Goal: Purchase product/service

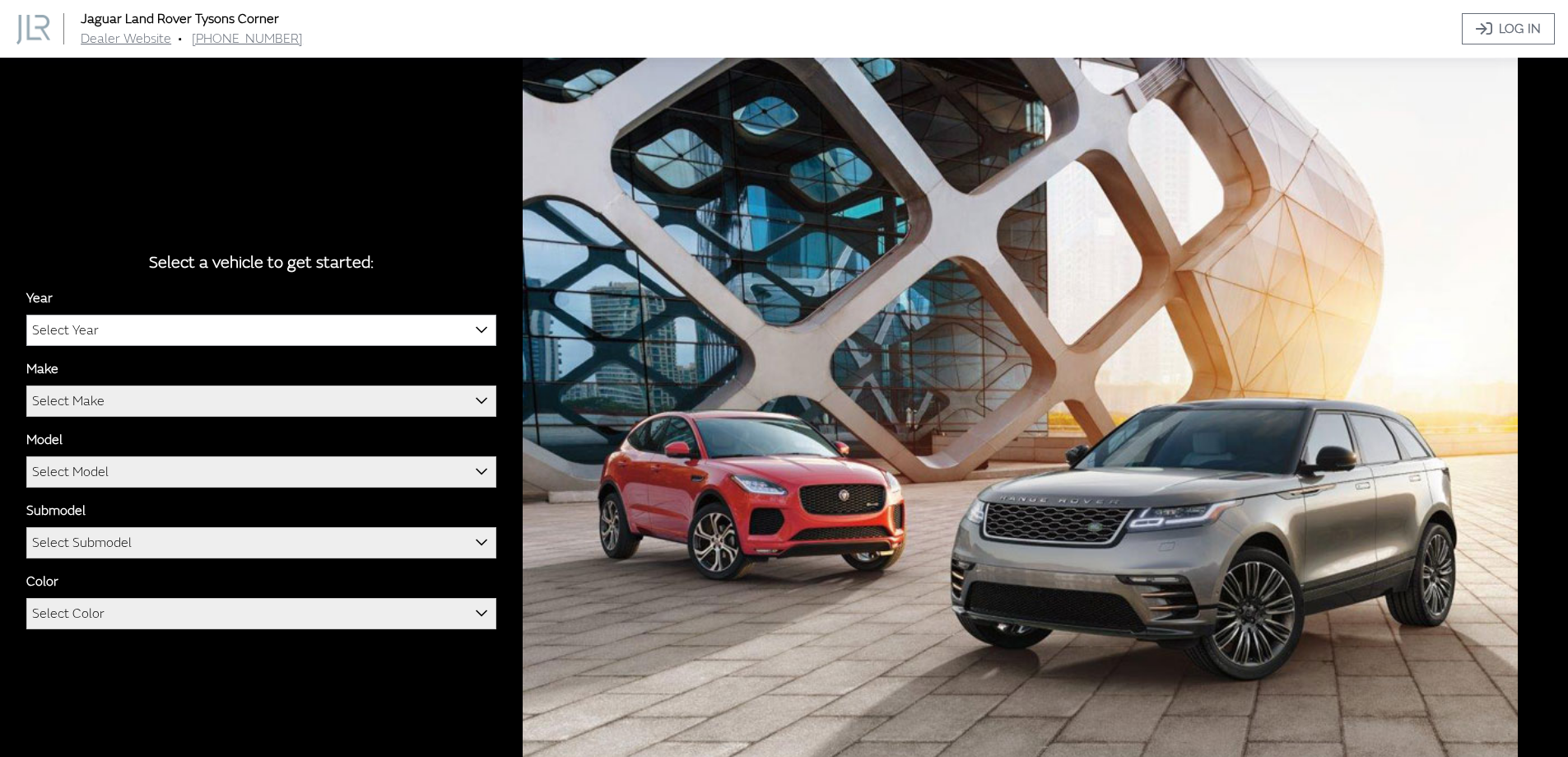
click at [213, 331] on span "Select Year" at bounding box center [261, 330] width 468 height 29
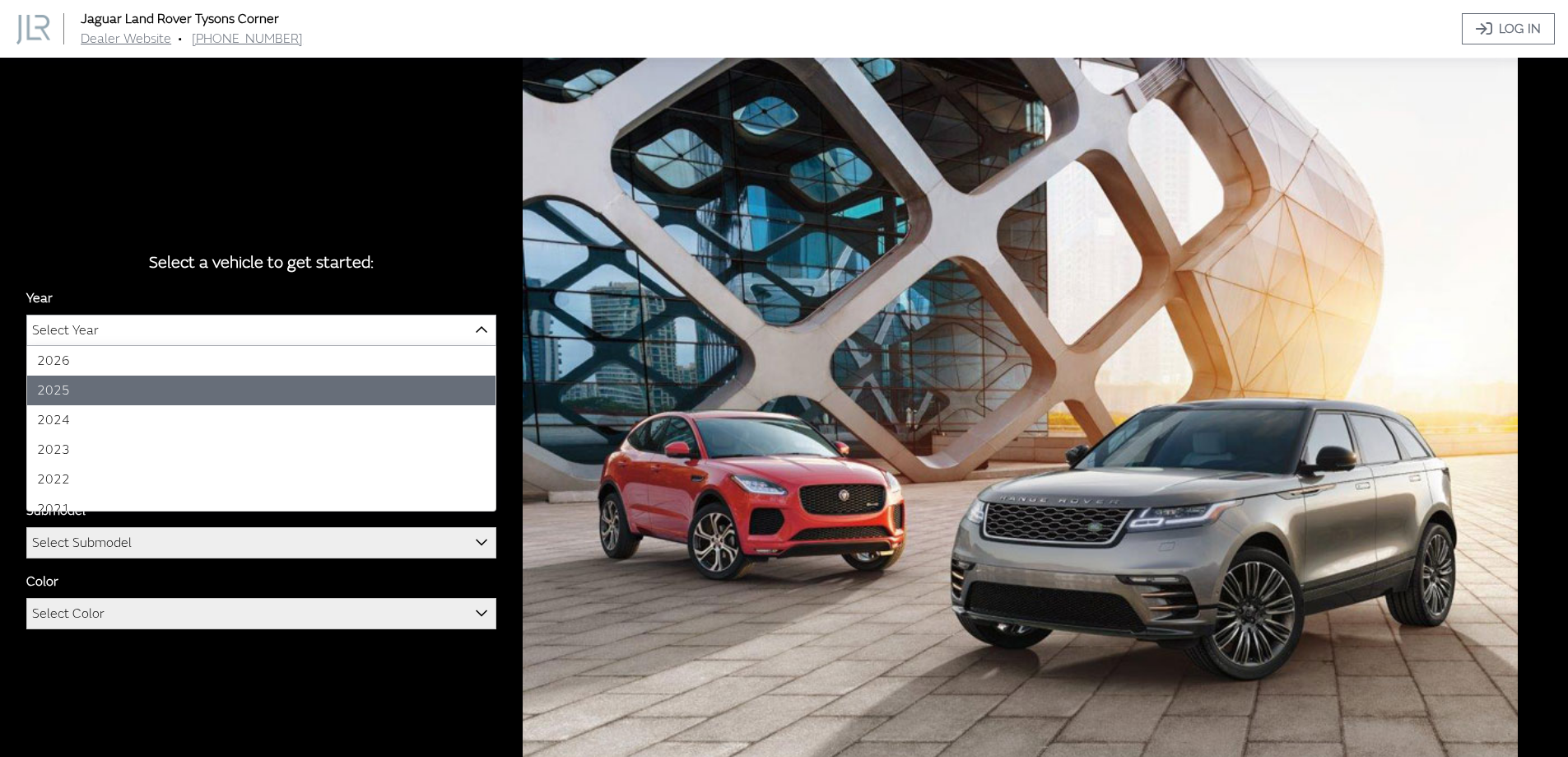
select select "43"
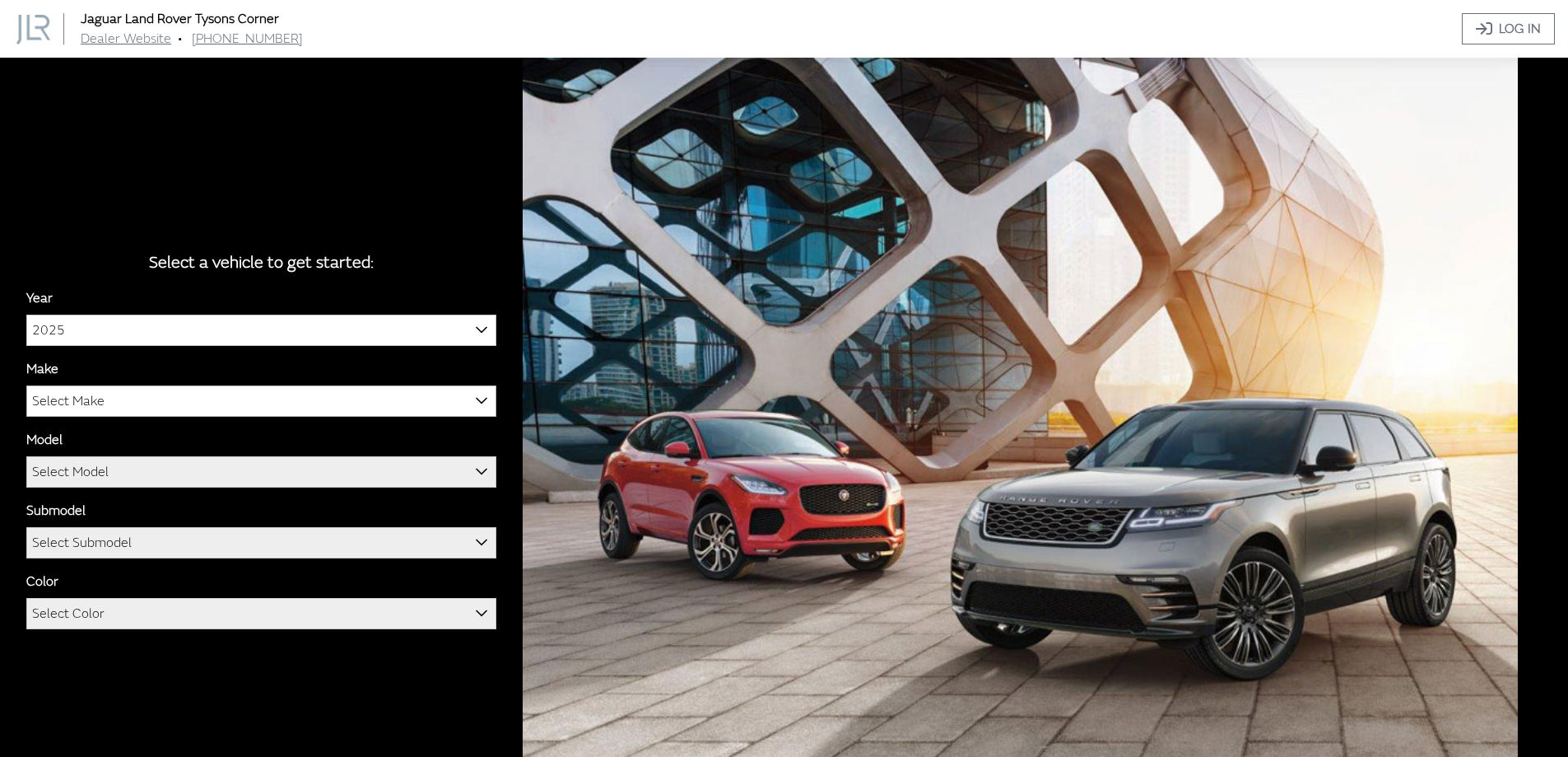
click at [206, 395] on span "Select Make" at bounding box center [261, 400] width 468 height 29
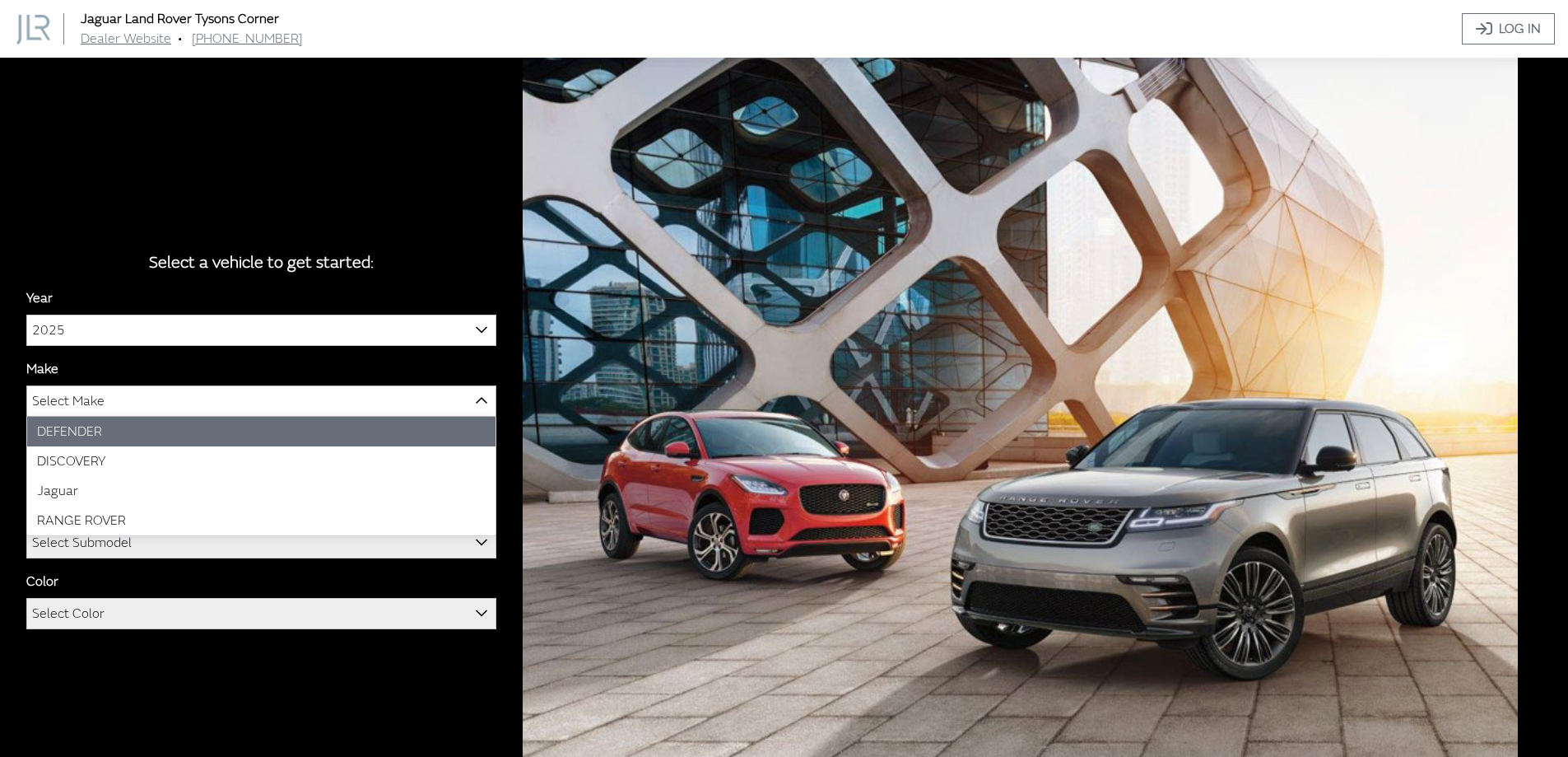
select select "64"
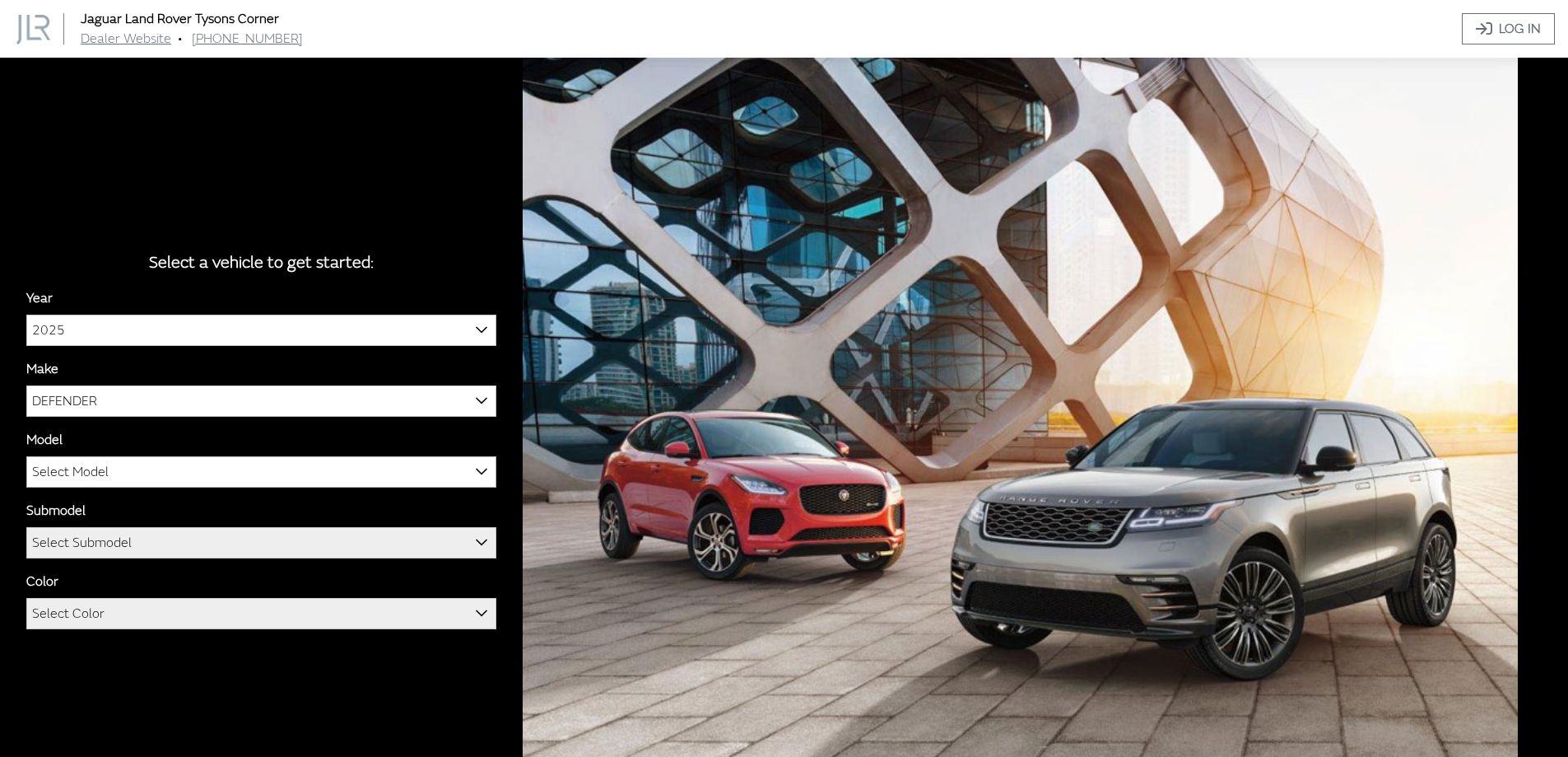
click at [165, 464] on span "Select Model" at bounding box center [261, 472] width 468 height 29
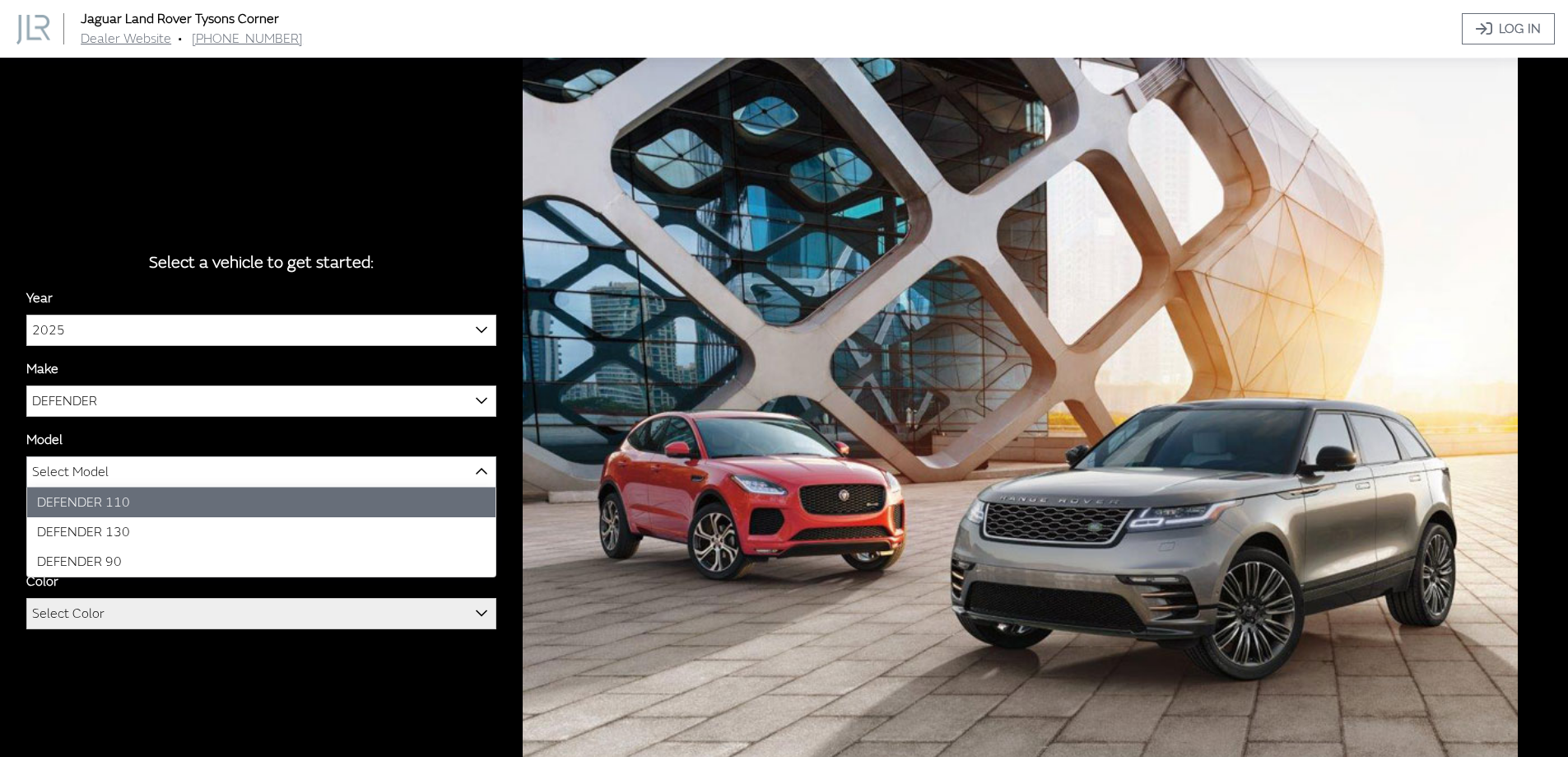
select select "1342"
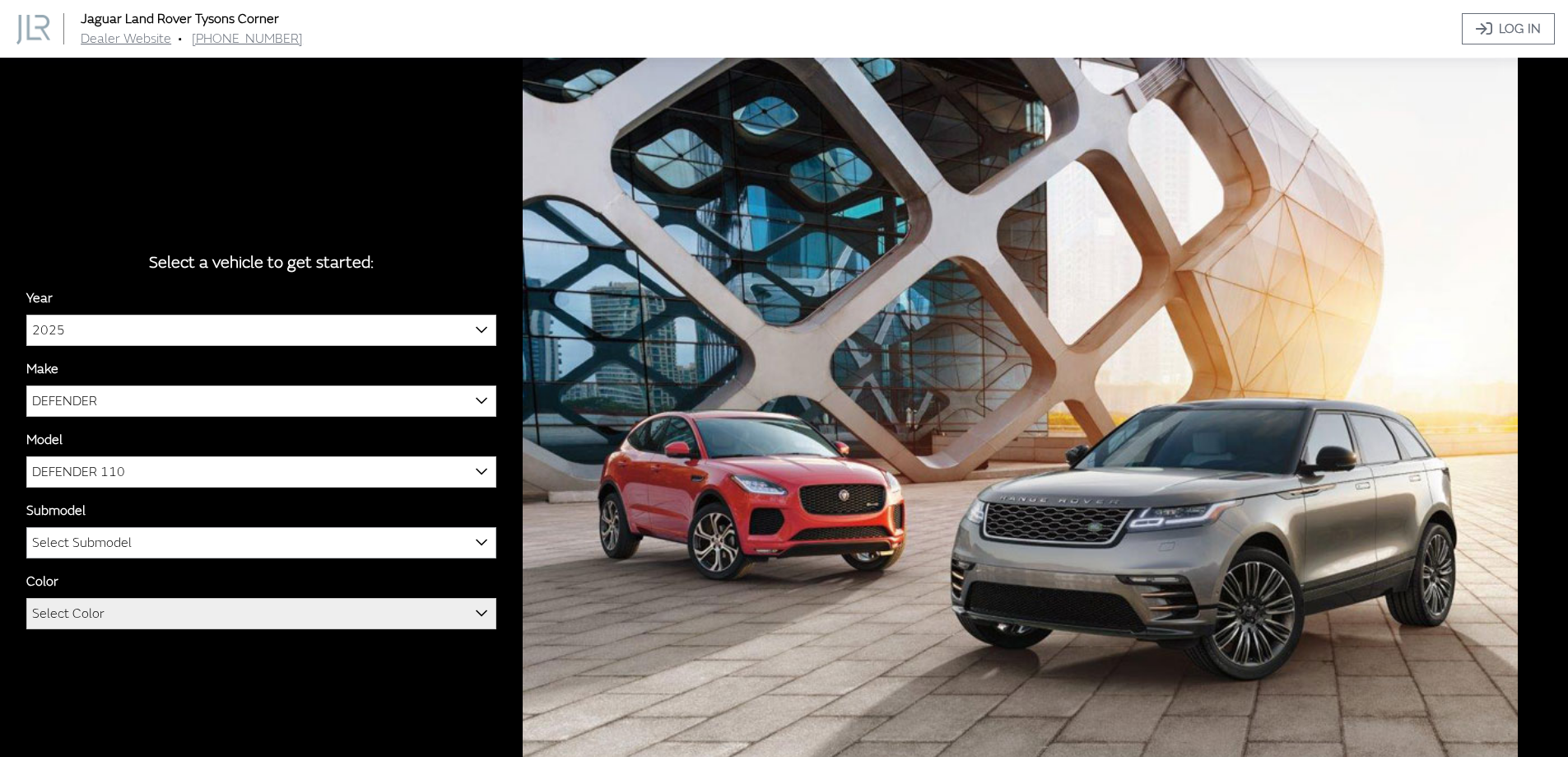
click at [154, 540] on span "Select Submodel" at bounding box center [261, 542] width 468 height 29
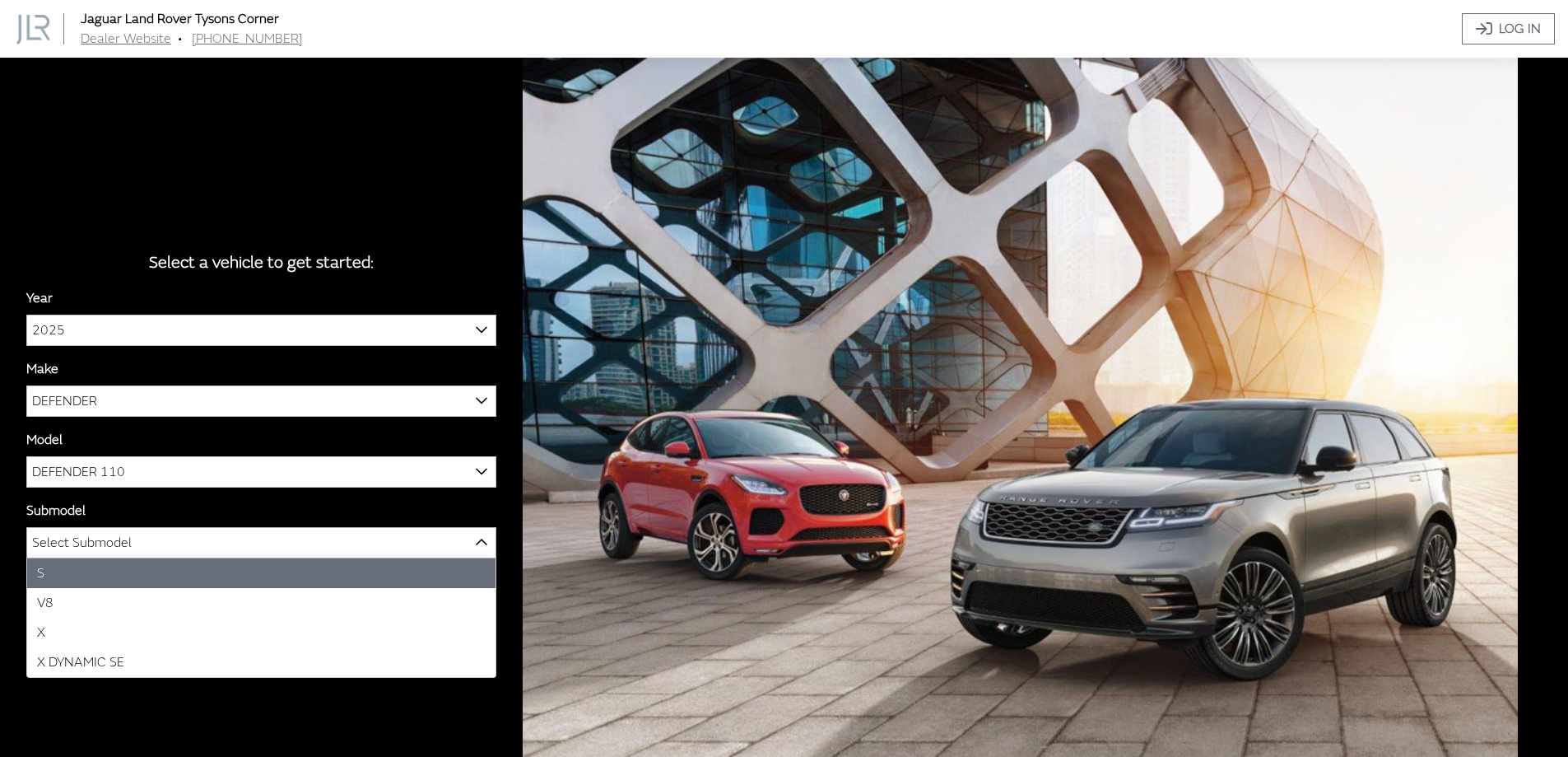
select select "129"
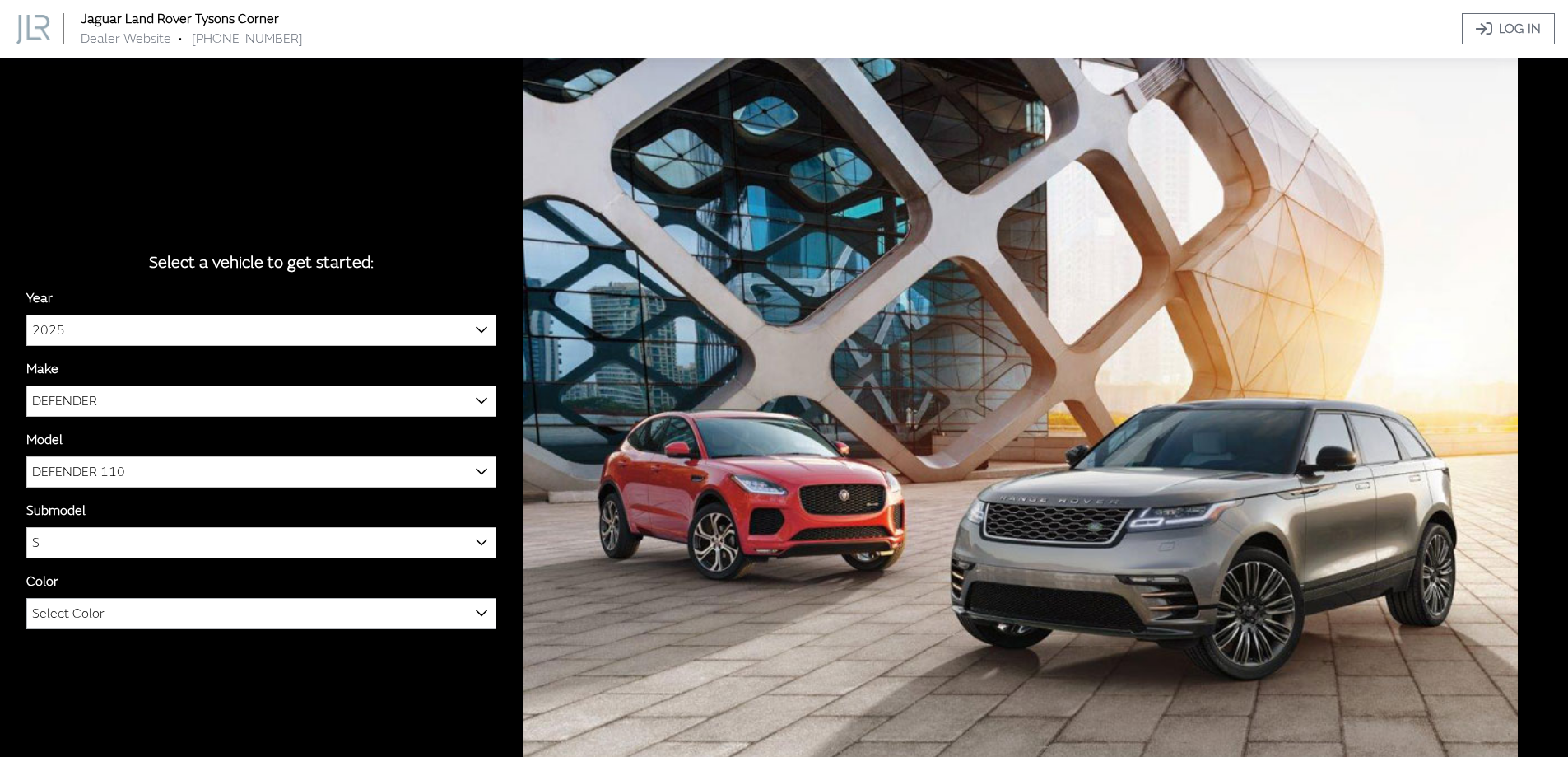
click at [180, 616] on span "Select Color" at bounding box center [261, 613] width 468 height 29
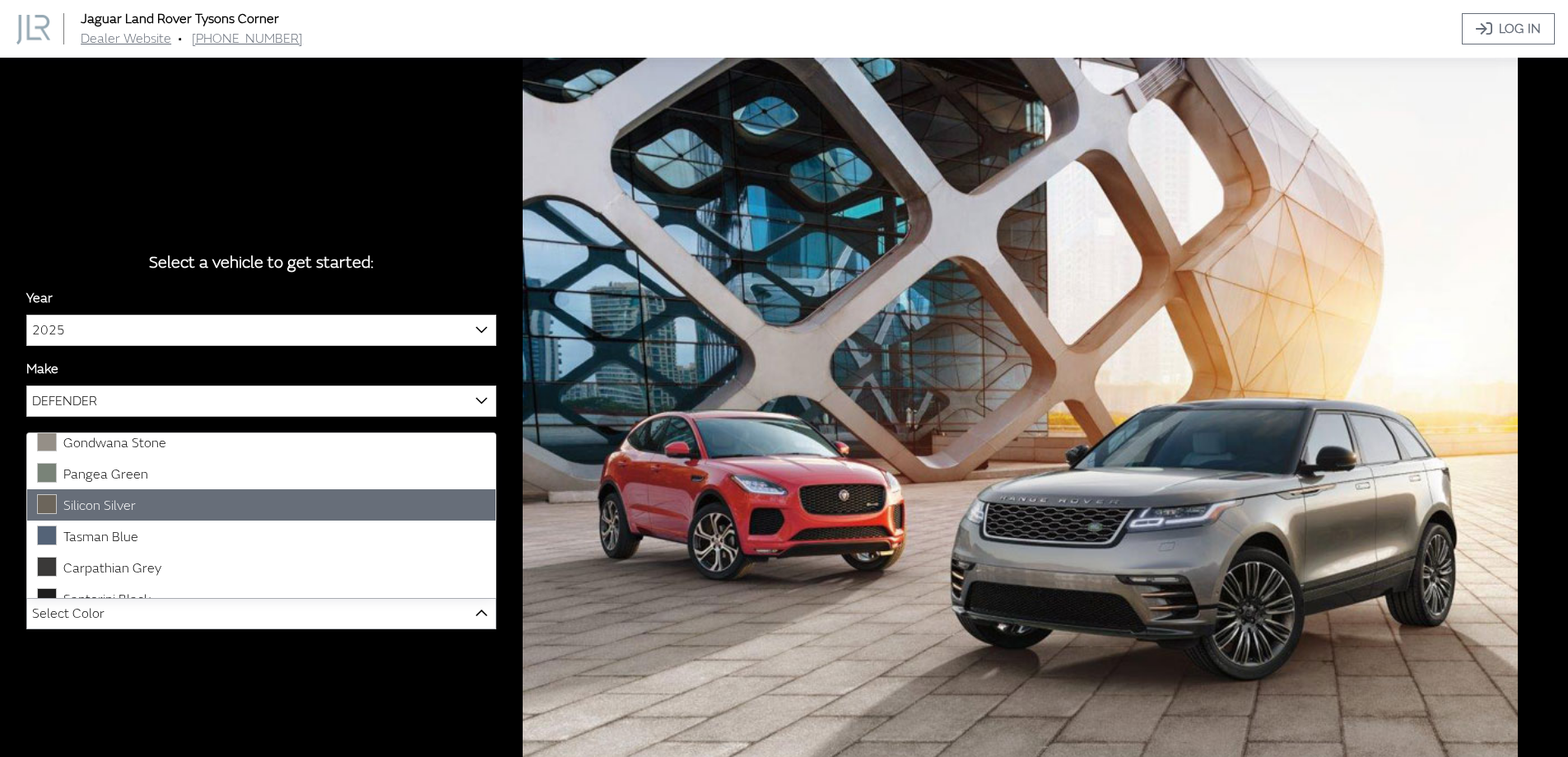
scroll to position [55, 0]
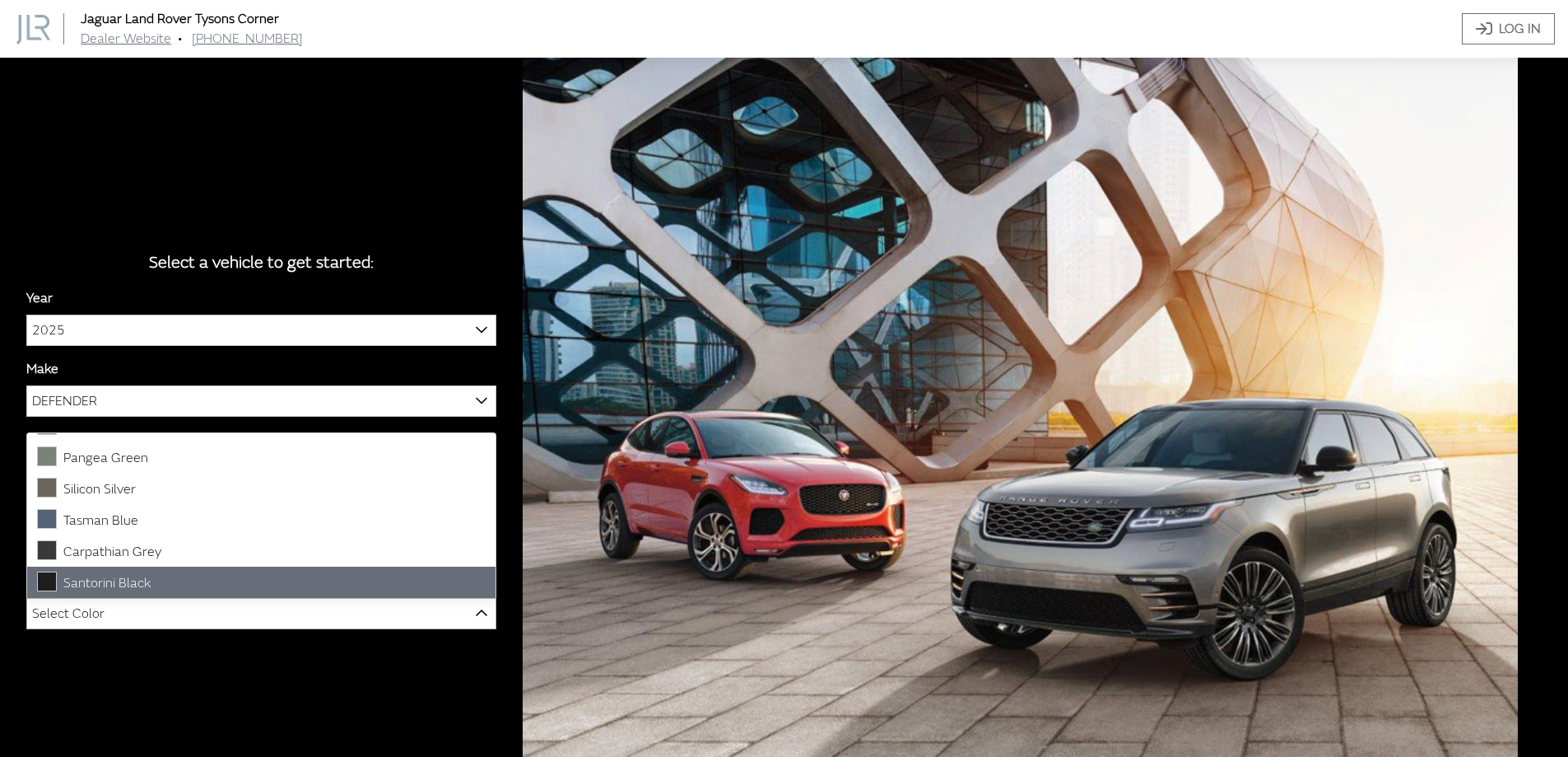
select select "3731"
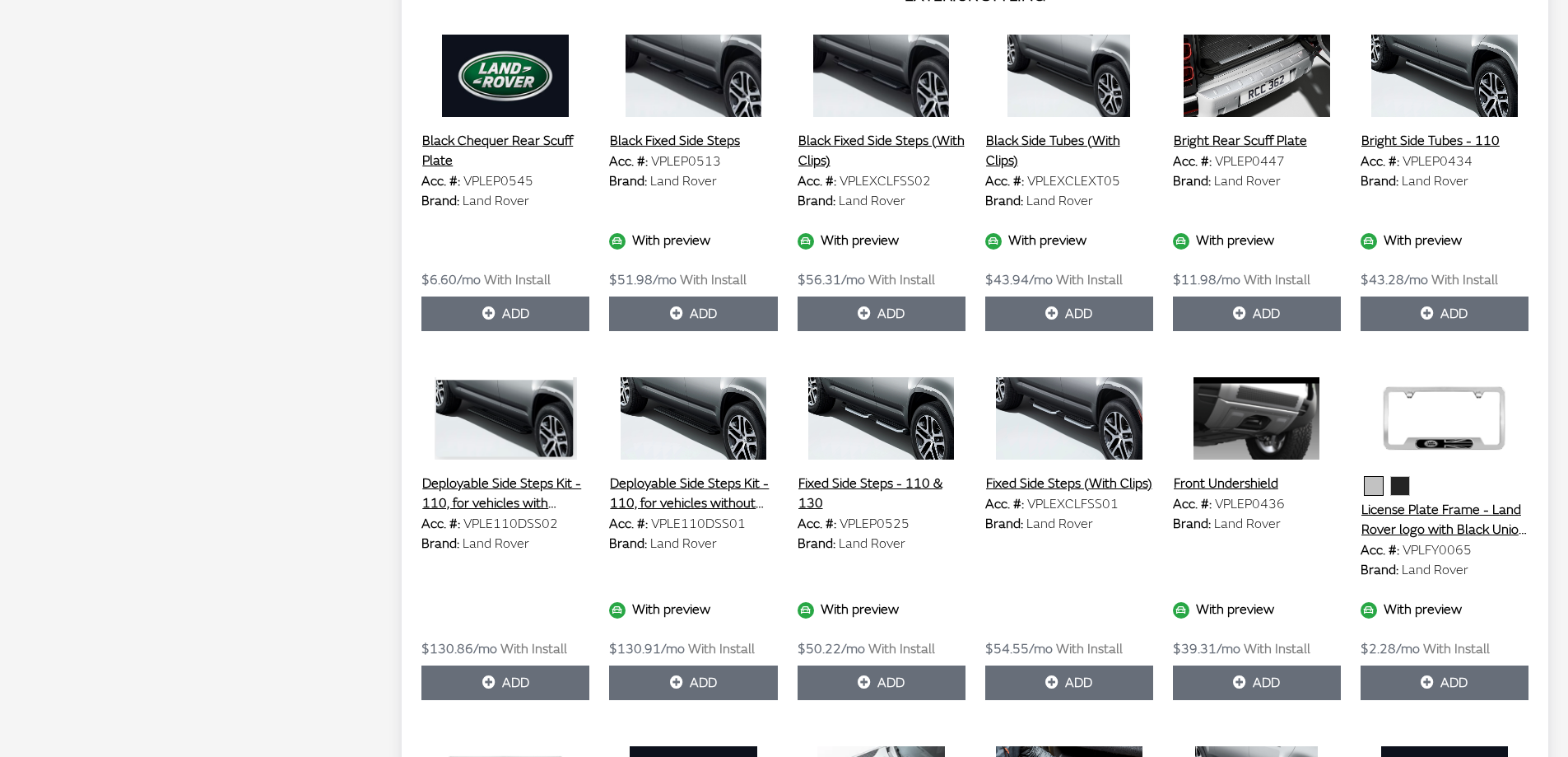
scroll to position [3212, 0]
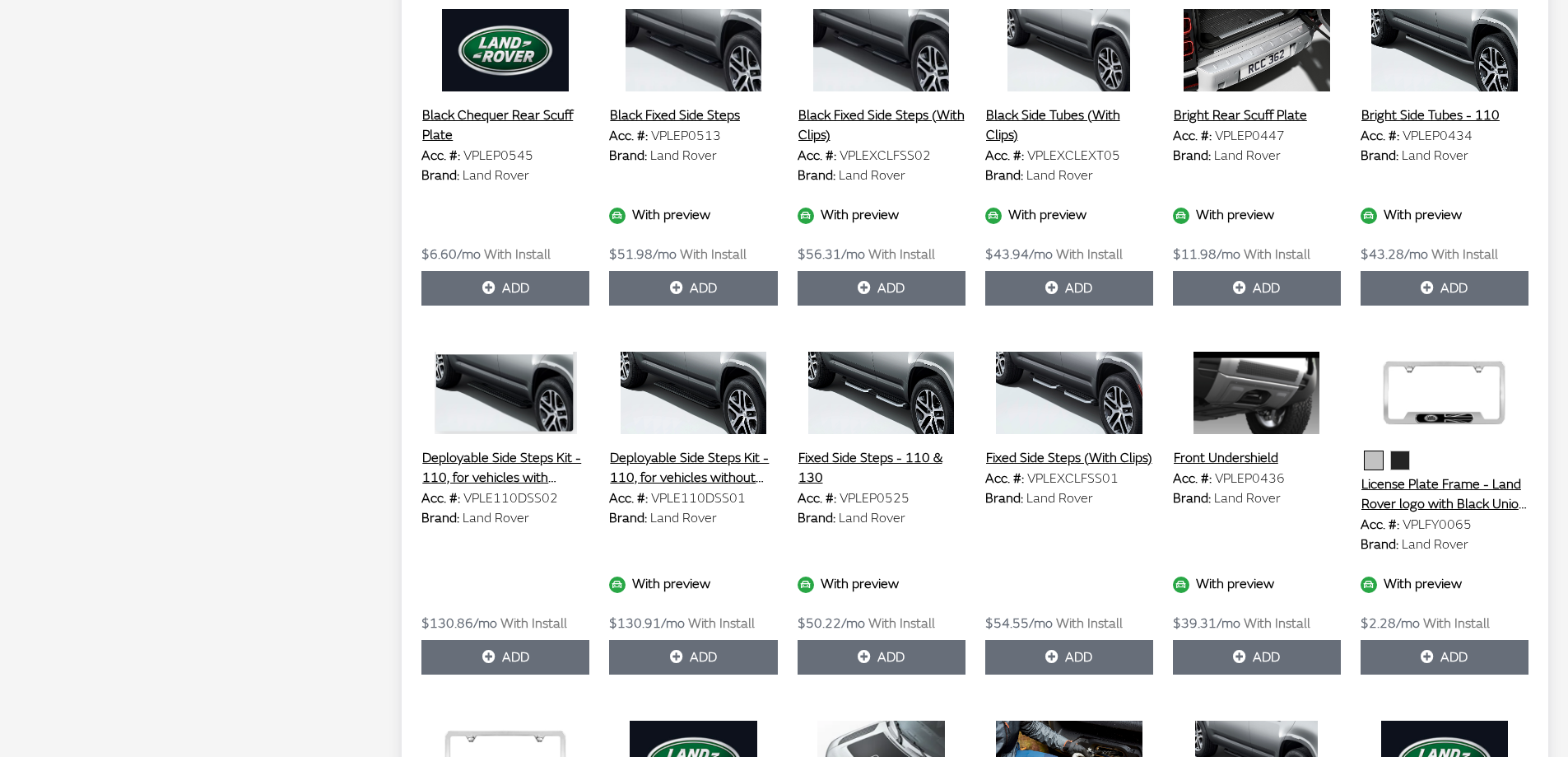
click at [862, 447] on button "Fixed Side Steps - 110 & 130" at bounding box center [882, 467] width 168 height 41
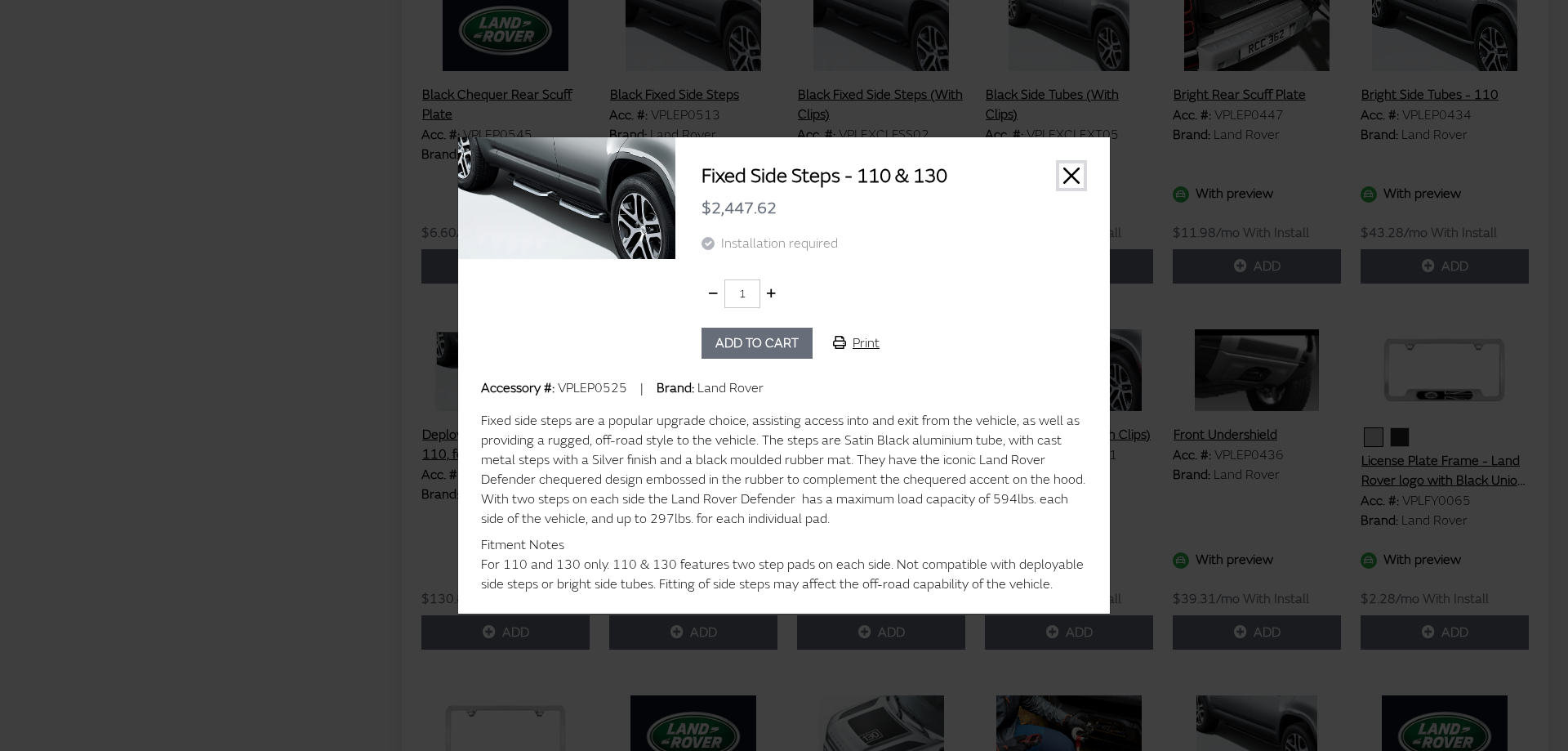
click at [1074, 166] on button "Close" at bounding box center [1071, 175] width 24 height 24
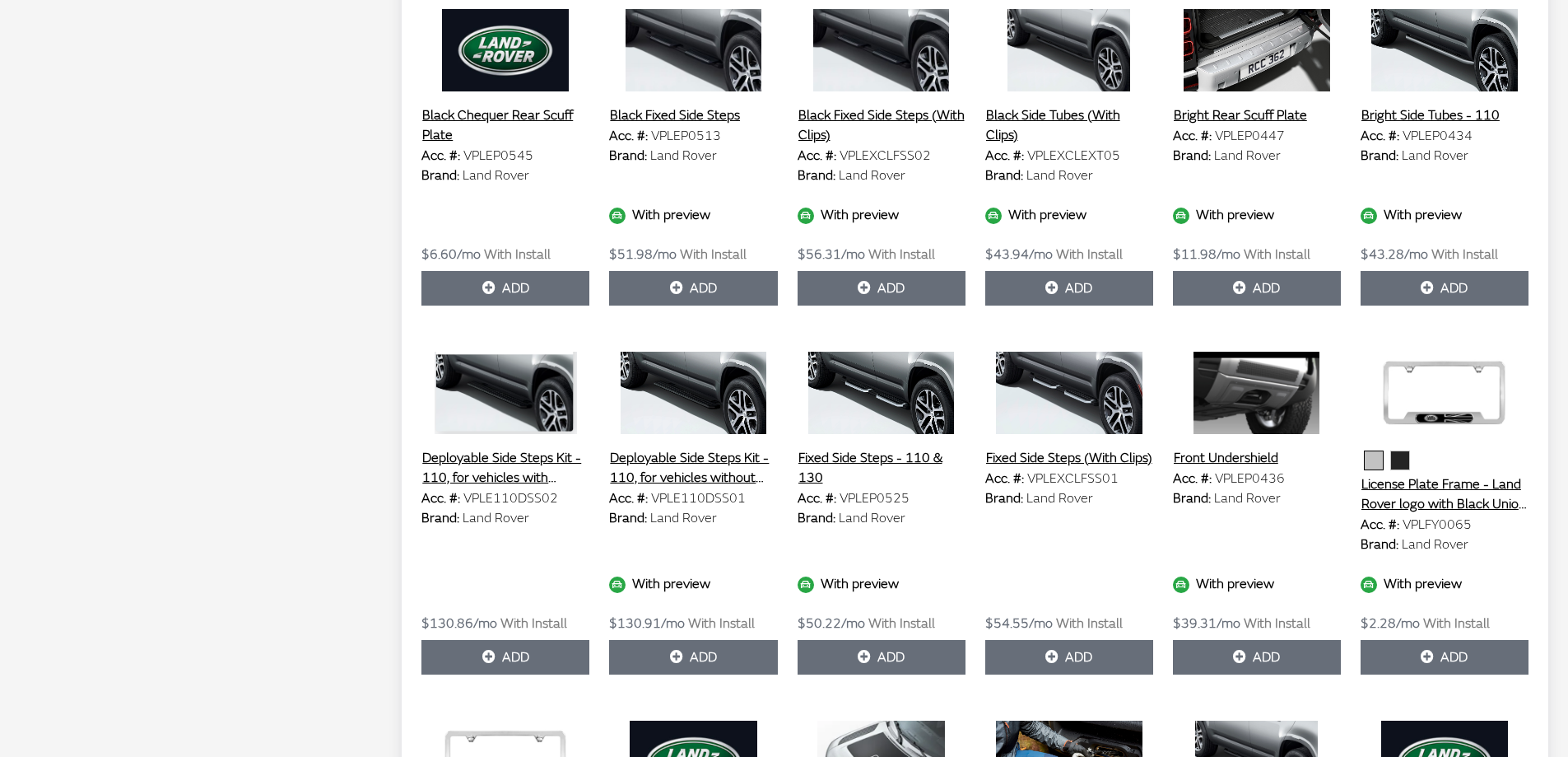
click at [1051, 447] on button "Fixed Side Steps (With Clips)" at bounding box center [1070, 458] width 168 height 22
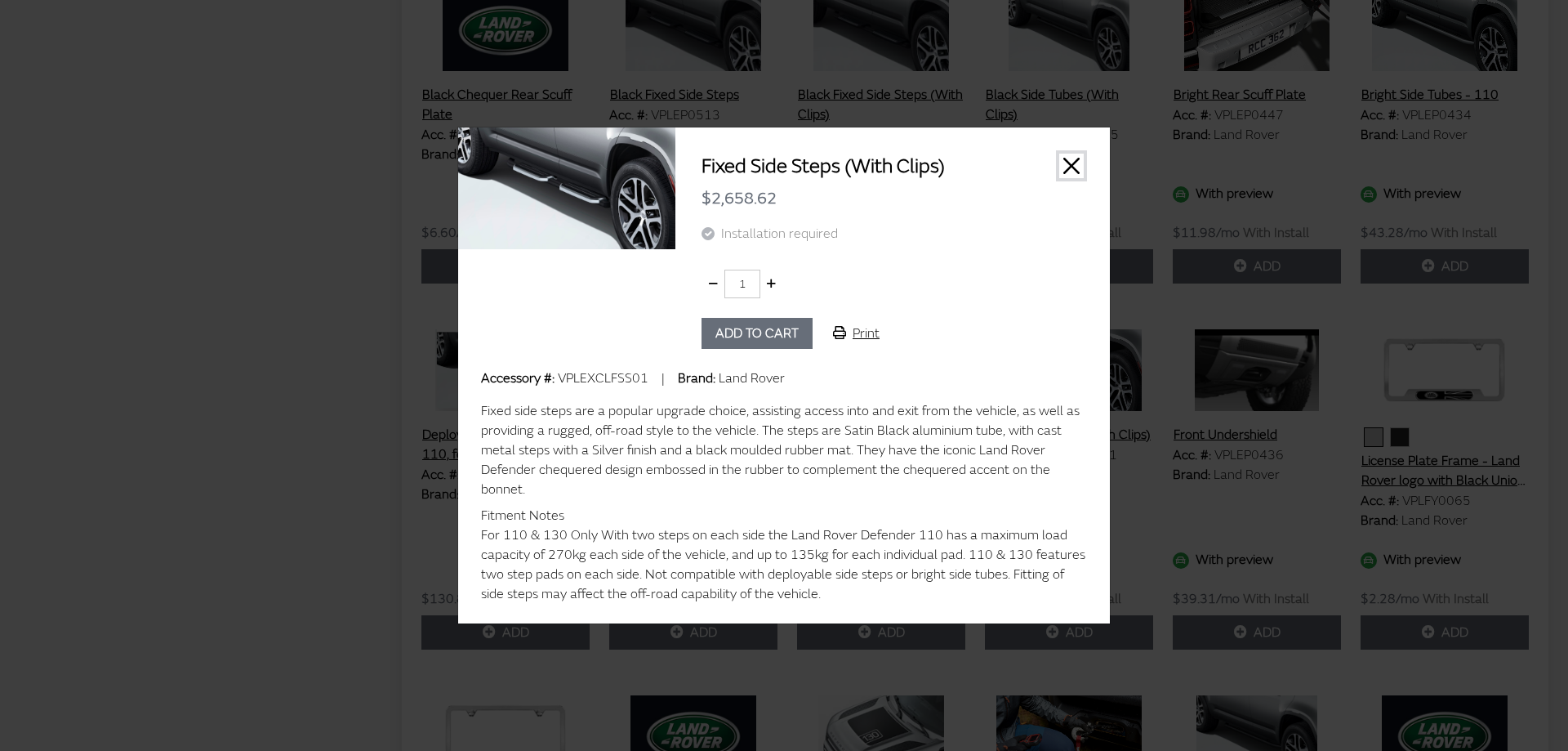
click at [1070, 172] on button "Close" at bounding box center [1071, 165] width 24 height 24
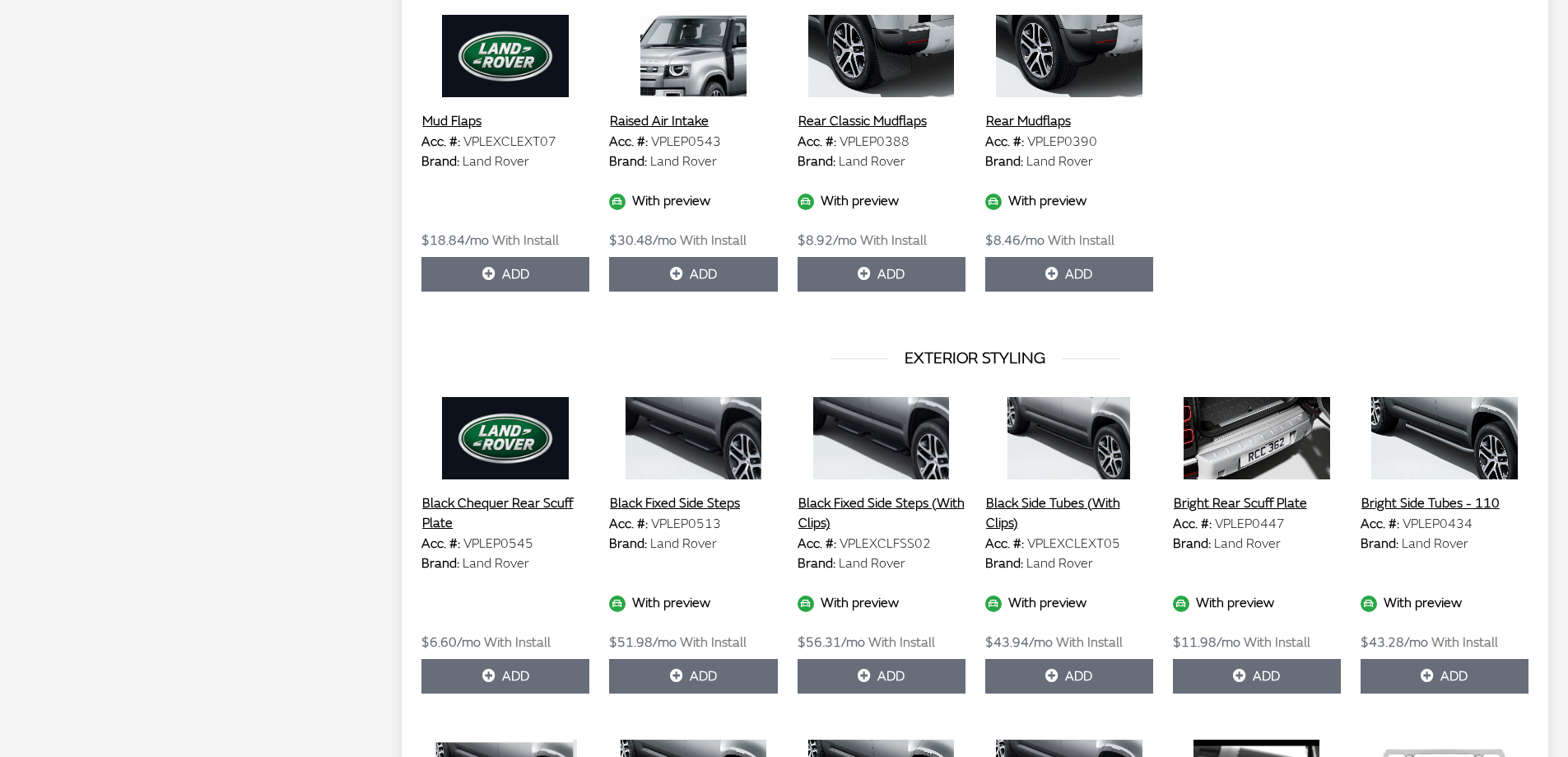
scroll to position [2471, 0]
